Goal: Information Seeking & Learning: Learn about a topic

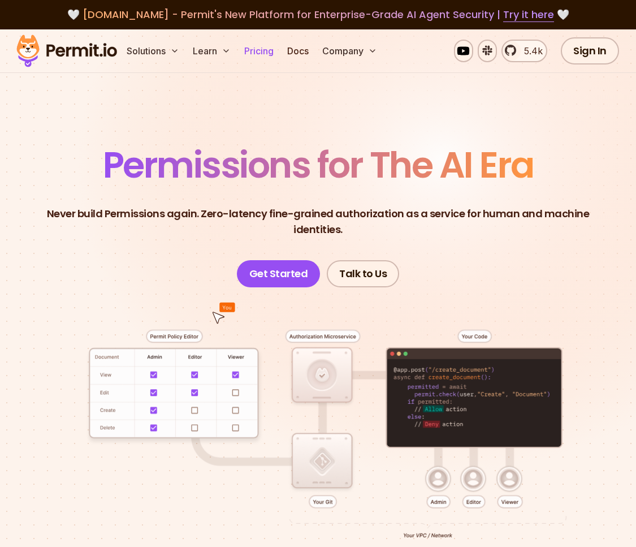
click at [268, 52] on link "Pricing" at bounding box center [259, 51] width 38 height 23
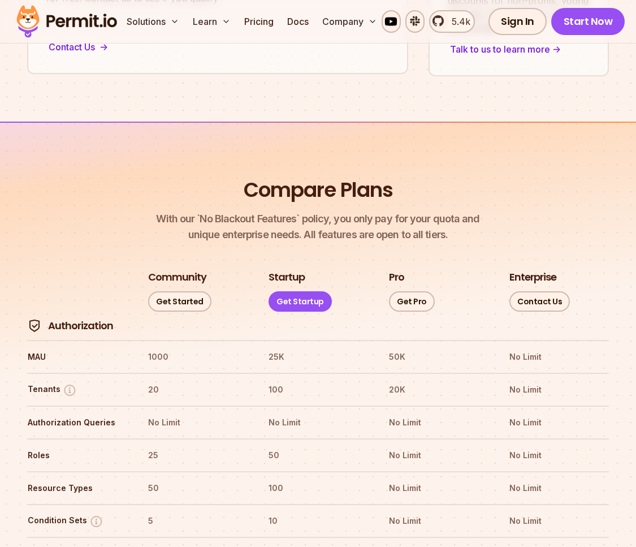
scroll to position [1655, 0]
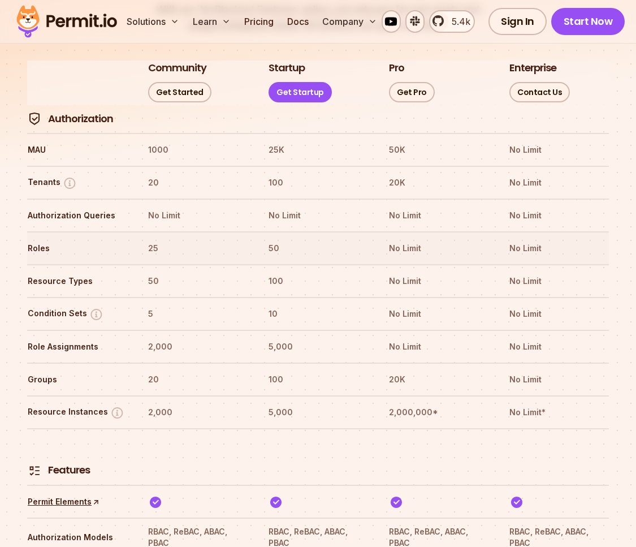
click at [280, 239] on th "50" at bounding box center [318, 248] width 100 height 18
click at [271, 239] on th "50" at bounding box center [318, 248] width 100 height 18
click at [501, 23] on link "Sign In" at bounding box center [517, 21] width 58 height 27
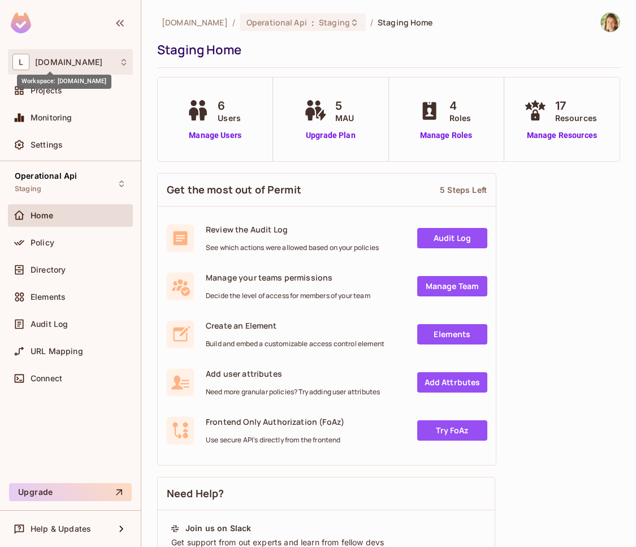
click at [42, 66] on span "lakpa.cl" at bounding box center [68, 62] width 67 height 9
click at [53, 64] on span "lakpa.cl" at bounding box center [68, 62] width 67 height 9
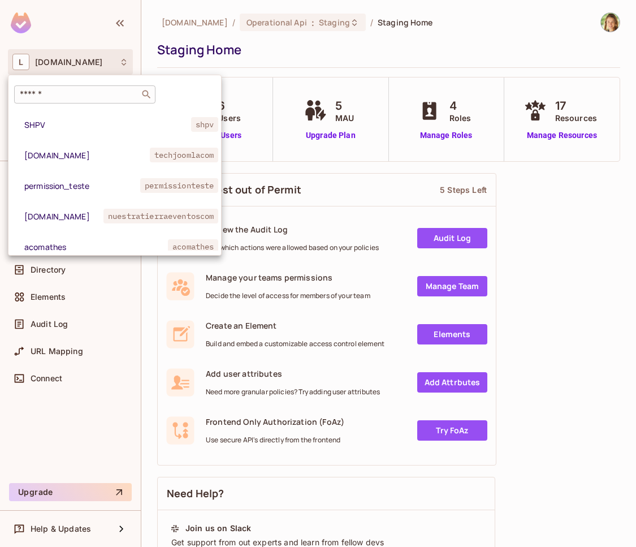
click at [60, 86] on div "​" at bounding box center [84, 94] width 141 height 18
paste input "**********"
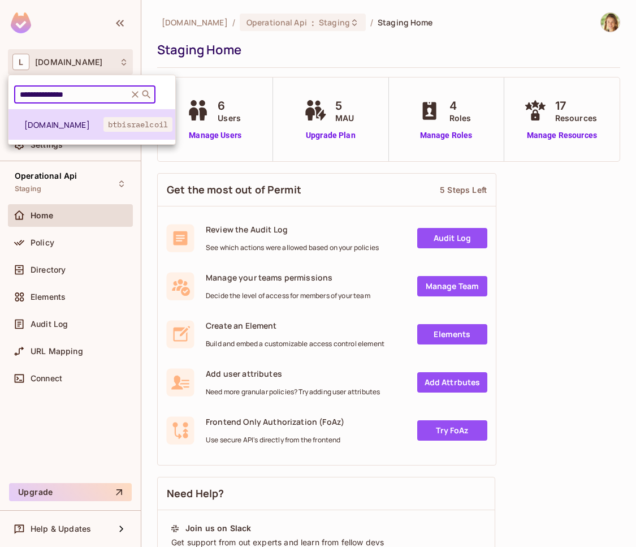
type input "**********"
click at [76, 126] on span "btbisrael.co.il" at bounding box center [63, 124] width 79 height 11
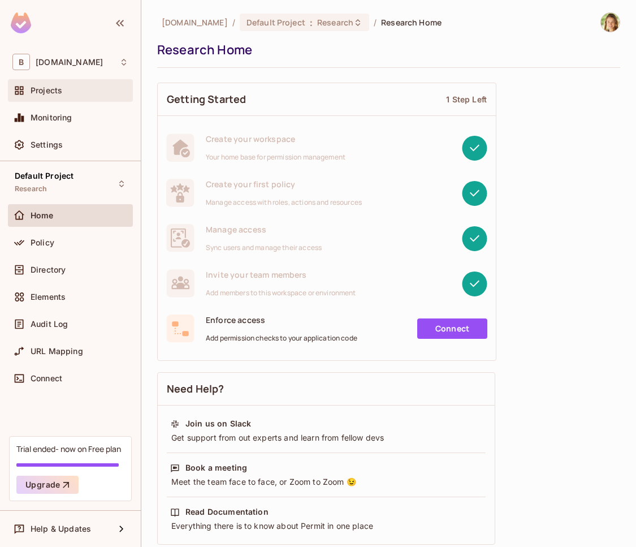
click at [37, 89] on span "Projects" at bounding box center [47, 90] width 32 height 9
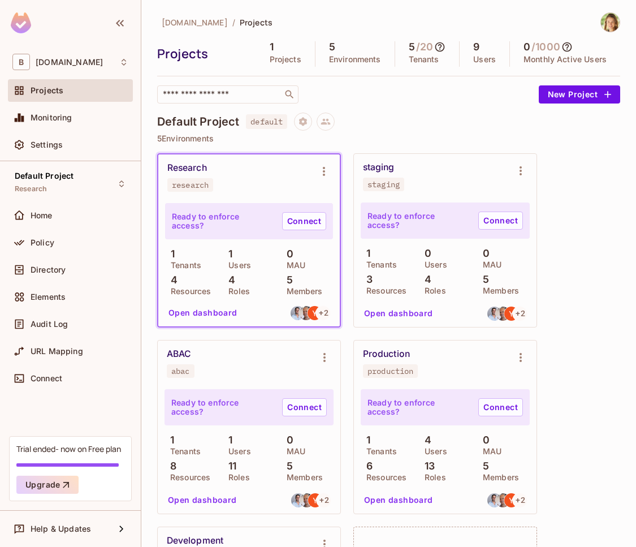
drag, startPoint x: 267, startPoint y: 48, endPoint x: 285, endPoint y: 48, distance: 18.1
click at [277, 47] on div "1 Projects" at bounding box center [285, 53] width 59 height 25
drag, startPoint x: 335, startPoint y: 51, endPoint x: 400, endPoint y: 51, distance: 65.6
click at [356, 50] on div "5 Environments" at bounding box center [355, 53] width 80 height 25
click at [437, 46] on icon at bounding box center [439, 46] width 11 height 11
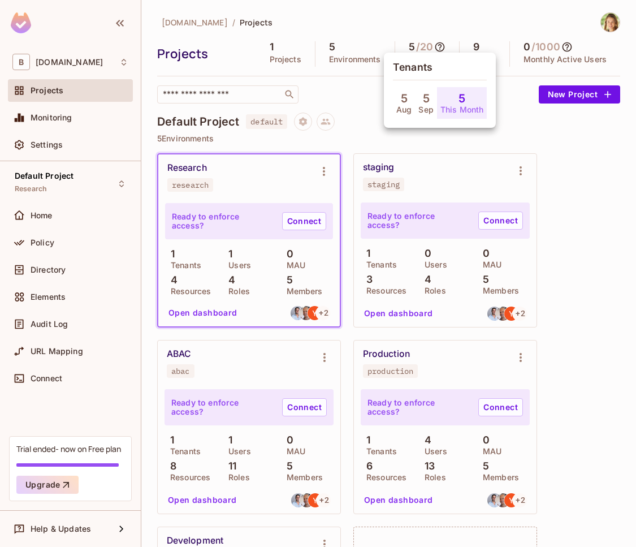
drag, startPoint x: 437, startPoint y: 46, endPoint x: 516, endPoint y: 49, distance: 78.6
click at [447, 45] on div at bounding box center [318, 273] width 636 height 547
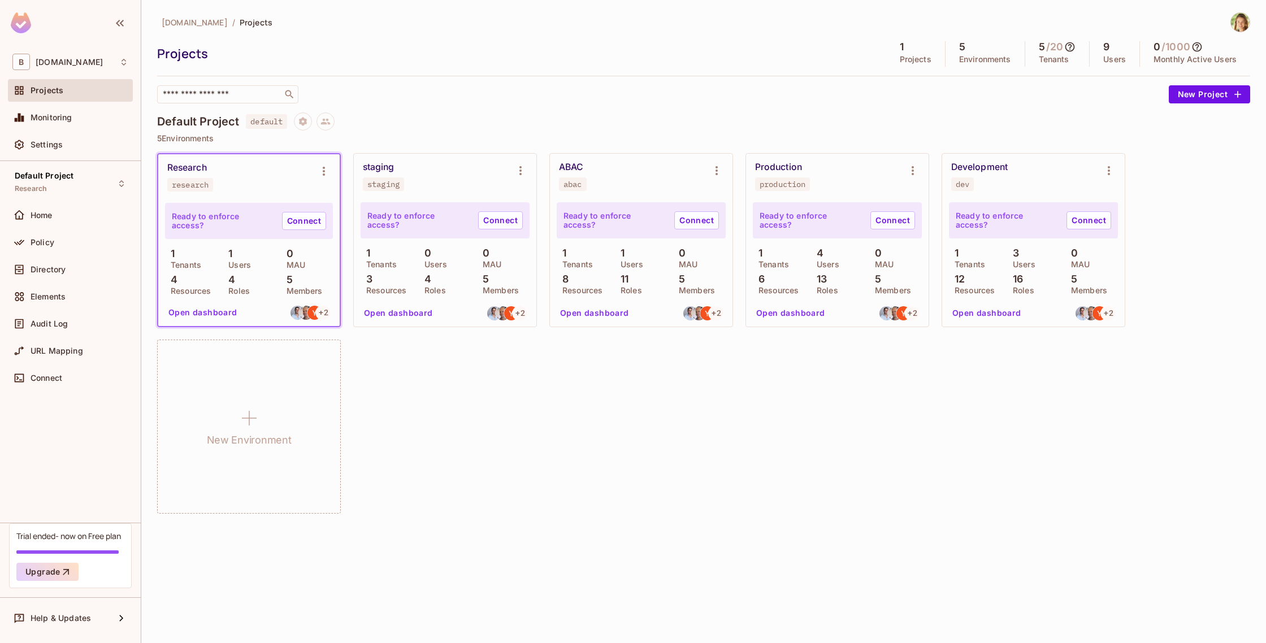
click at [635, 47] on icon at bounding box center [1197, 46] width 11 height 11
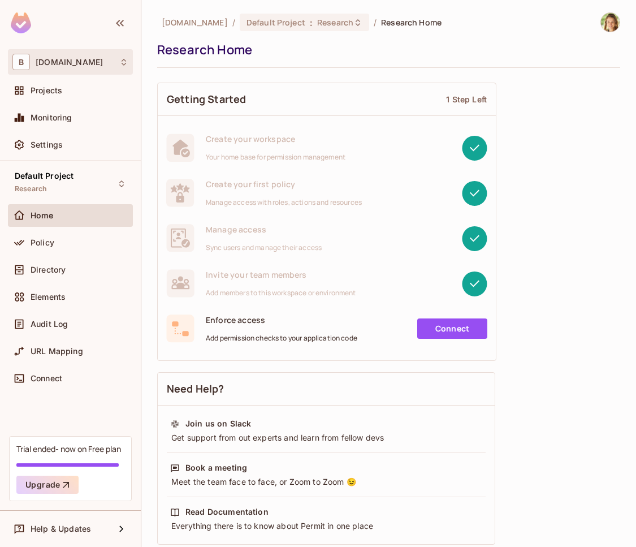
click at [92, 62] on div "B btbisrael.co.il" at bounding box center [70, 62] width 116 height 16
click at [75, 65] on span "btbisrael.co.il" at bounding box center [69, 62] width 67 height 9
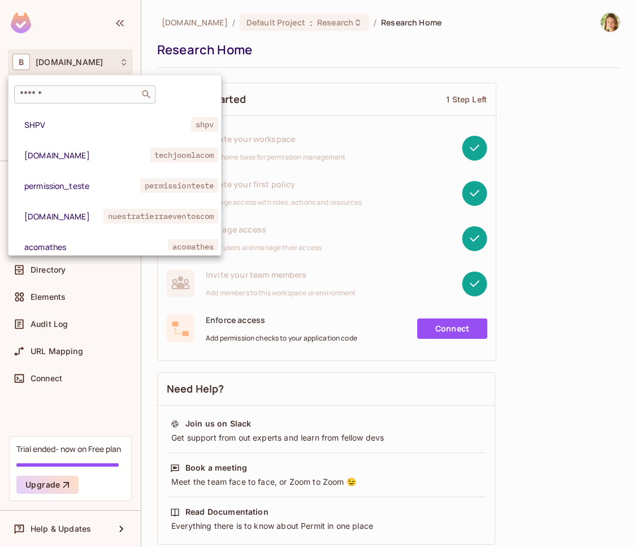
click at [68, 85] on div "​" at bounding box center [84, 94] width 141 height 18
paste input "****"
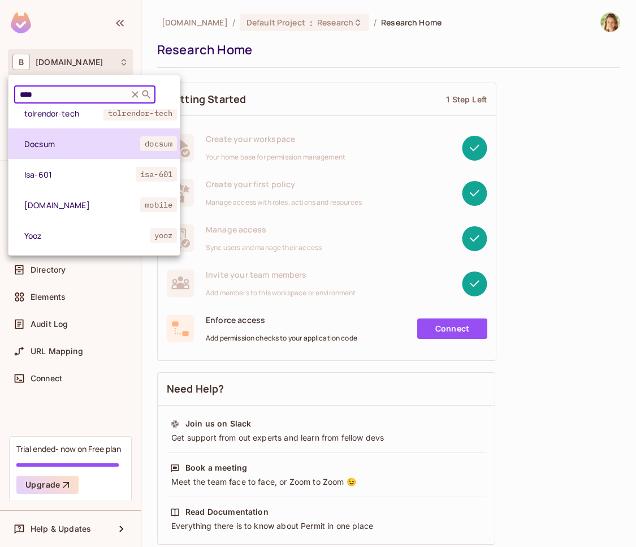
scroll to position [10, 0]
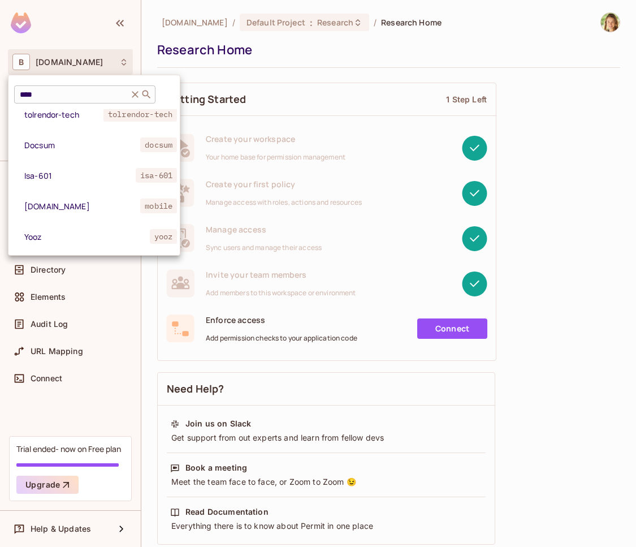
click at [36, 96] on input "****" at bounding box center [71, 94] width 107 height 11
paste input "***"
type input "*******"
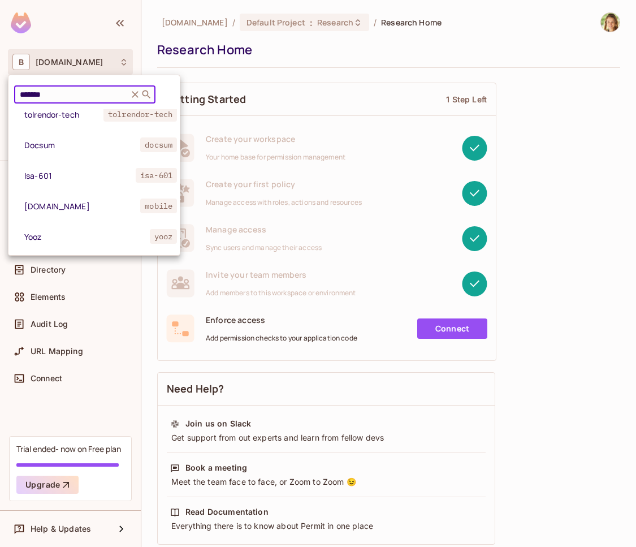
scroll to position [0, 0]
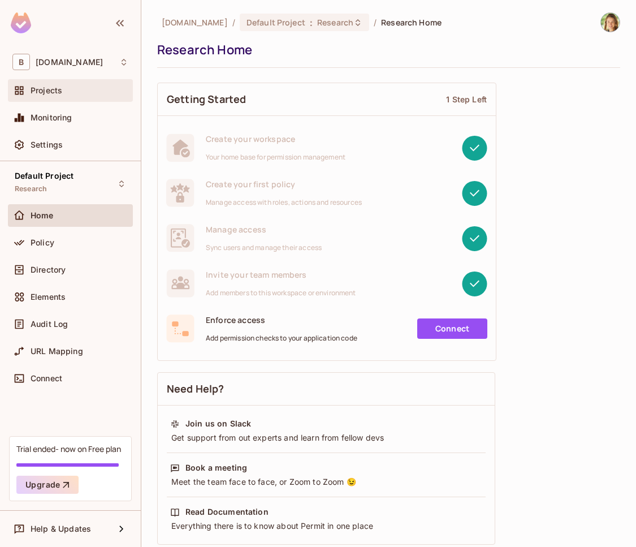
click at [59, 90] on span "Projects" at bounding box center [47, 90] width 32 height 9
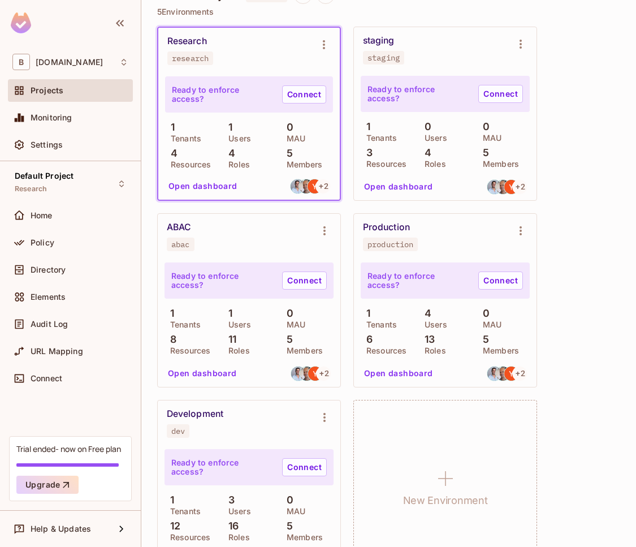
scroll to position [166, 0]
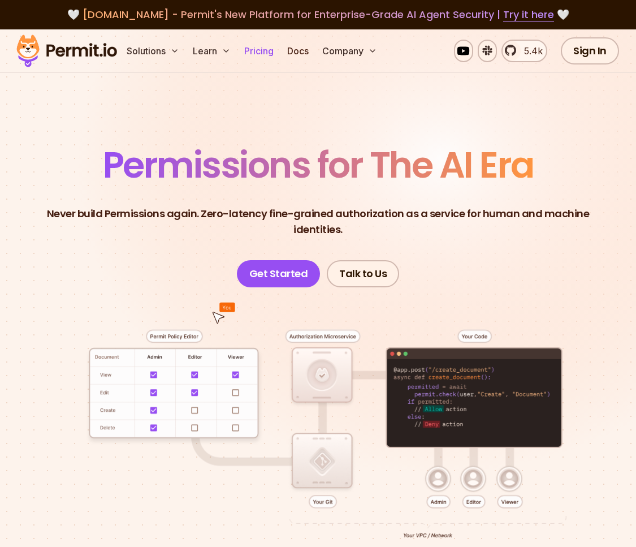
click at [259, 55] on link "Pricing" at bounding box center [259, 51] width 38 height 23
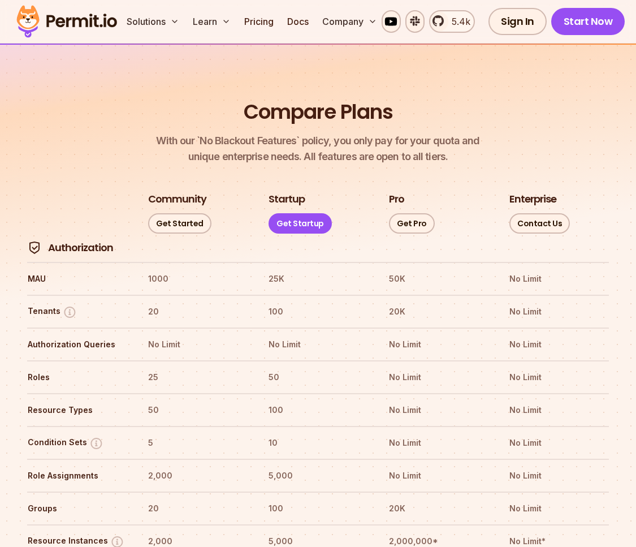
scroll to position [1752, 0]
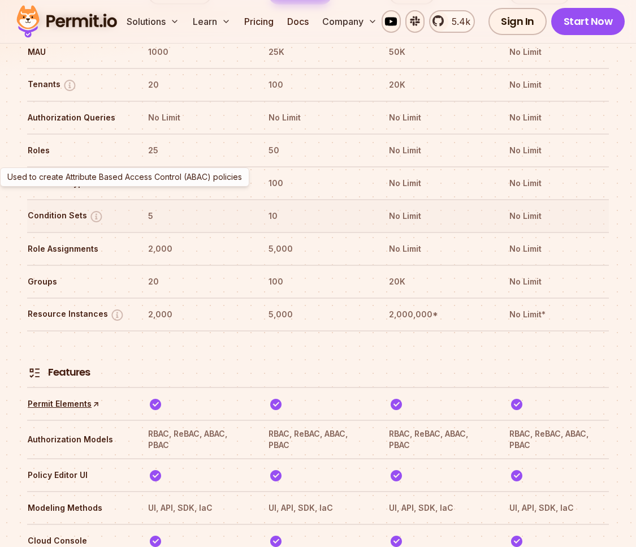
click at [90, 209] on img at bounding box center [96, 216] width 14 height 14
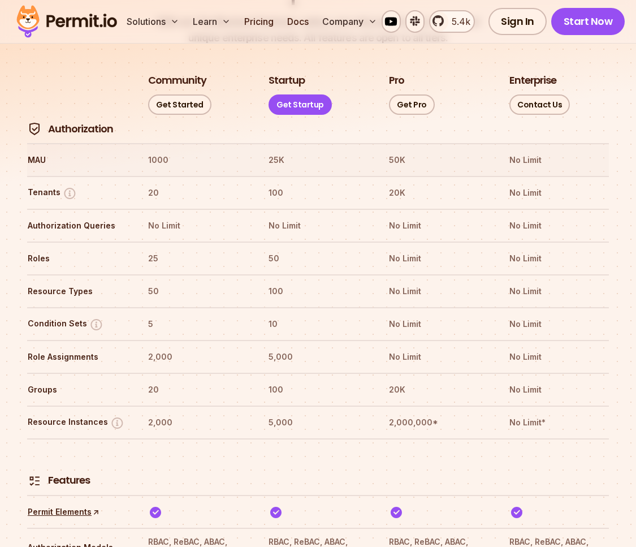
scroll to position [1641, 0]
